Goal: Task Accomplishment & Management: Use online tool/utility

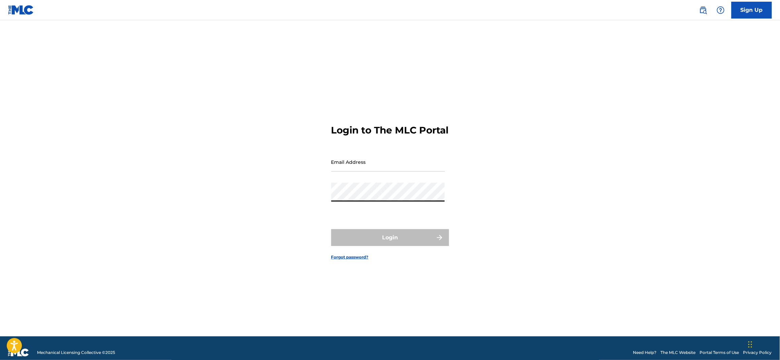
type input "[PERSON_NAME][EMAIL_ADDRESS][DOMAIN_NAME]"
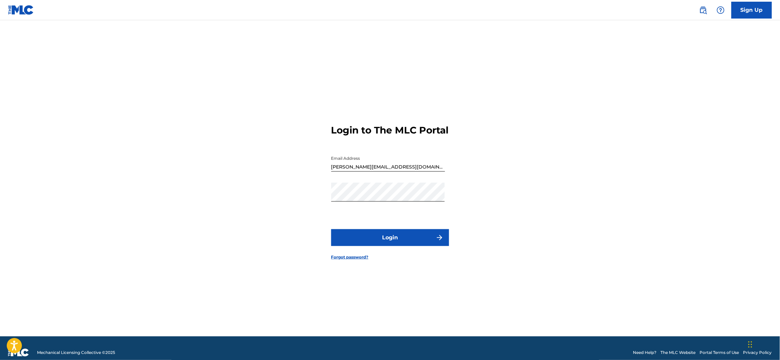
click at [409, 238] on button "Login" at bounding box center [390, 237] width 118 height 17
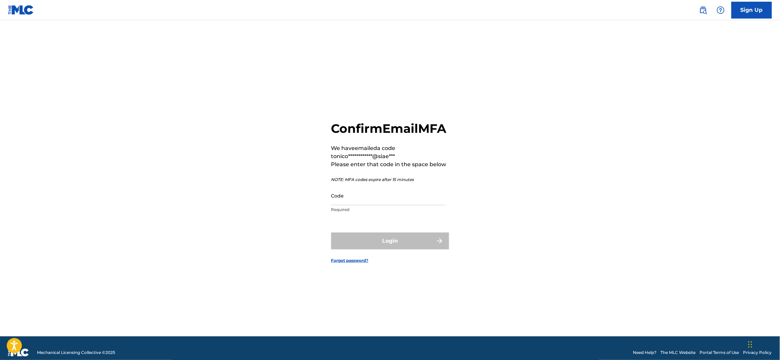
click at [382, 202] on input "Code" at bounding box center [388, 195] width 114 height 19
paste input "596267"
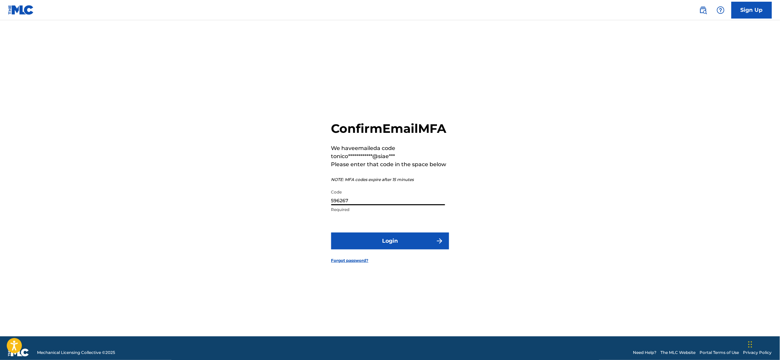
type input "596267"
click at [396, 248] on button "Login" at bounding box center [390, 240] width 118 height 17
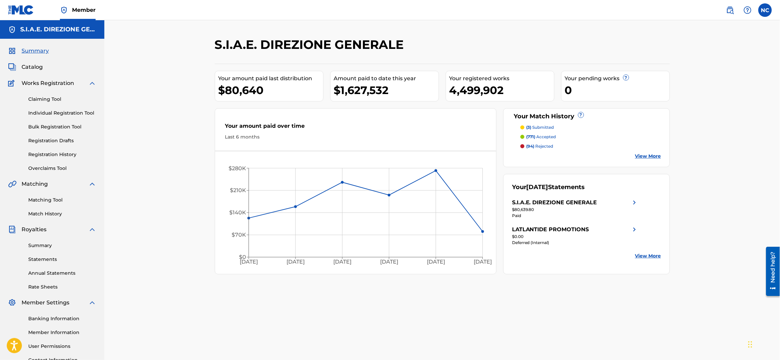
click at [30, 70] on span "Catalog" at bounding box center [32, 67] width 21 height 8
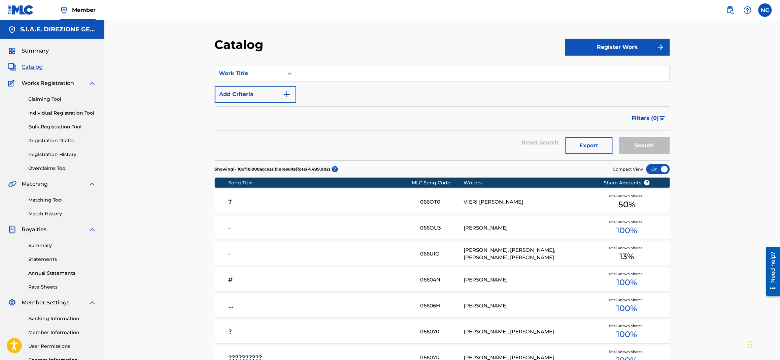
click at [46, 170] on link "Overclaims Tool" at bounding box center [62, 168] width 68 height 7
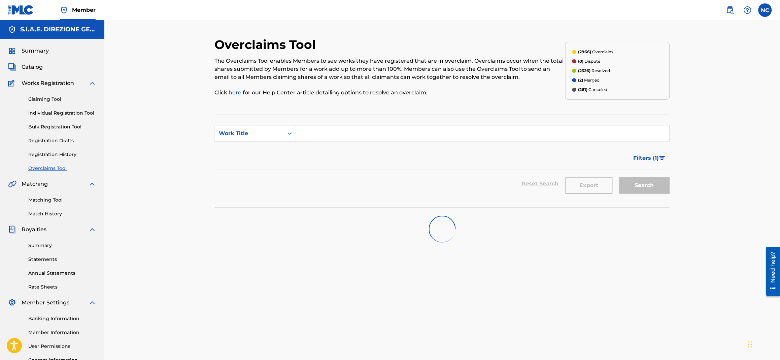
click at [347, 131] on input "Search Form" at bounding box center [482, 133] width 373 height 16
paste input "596267"
type input "596267"
